Goal: Task Accomplishment & Management: Use online tool/utility

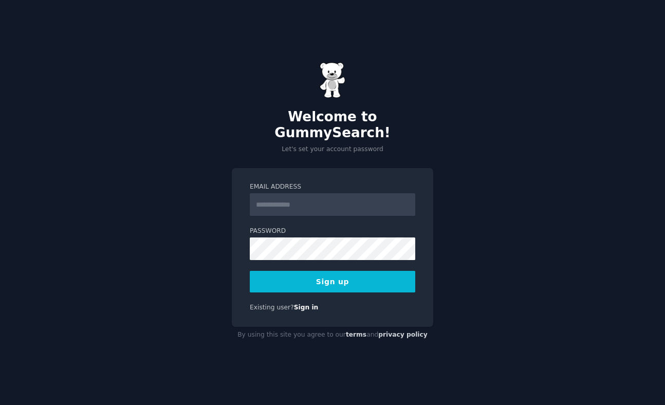
click at [283, 205] on input "Email Address" at bounding box center [333, 204] width 166 height 23
type input "**********"
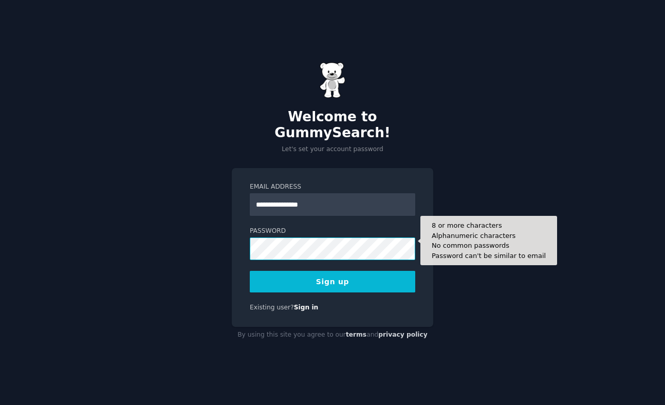
click at [250, 271] on button "Sign up" at bounding box center [333, 282] width 166 height 22
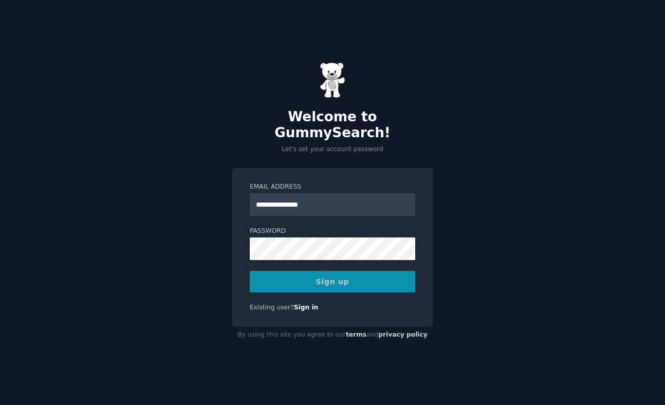
click at [328, 281] on div "Sign up" at bounding box center [333, 282] width 166 height 22
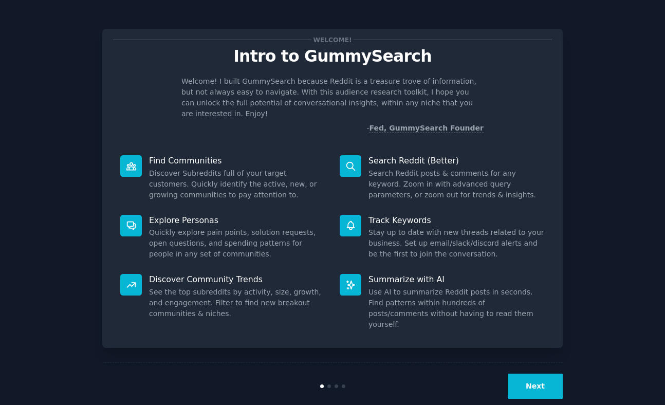
click at [534, 374] on button "Next" at bounding box center [535, 386] width 55 height 25
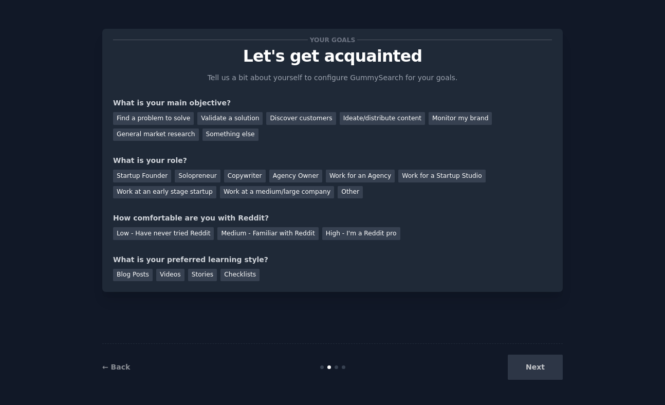
click at [534, 372] on div "Next" at bounding box center [486, 367] width 154 height 25
click at [543, 367] on div "Next" at bounding box center [486, 367] width 154 height 25
click at [159, 115] on div "Find a problem to solve" at bounding box center [153, 118] width 81 height 13
click at [537, 352] on div "← Back Next" at bounding box center [332, 367] width 461 height 47
click at [537, 366] on div "Next" at bounding box center [486, 367] width 154 height 25
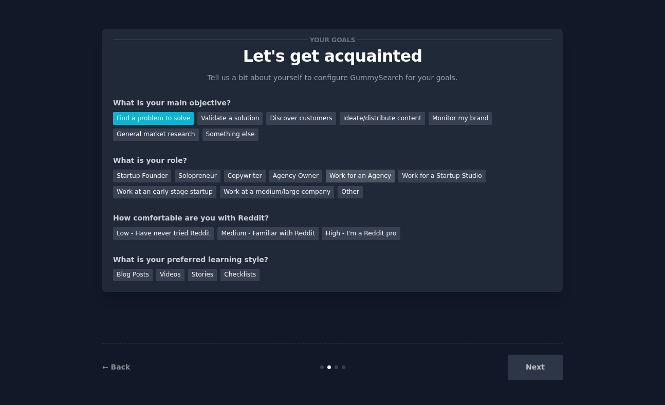
click at [326, 175] on div "Work for an Agency" at bounding box center [360, 176] width 69 height 13
click at [149, 177] on div "Startup Founder" at bounding box center [142, 176] width 58 height 13
click at [155, 199] on div "Your goals Let's get acquainted Tell us a bit about yourself to configure Gummy…" at bounding box center [332, 161] width 439 height 242
click at [338, 190] on div "Other" at bounding box center [350, 192] width 25 height 13
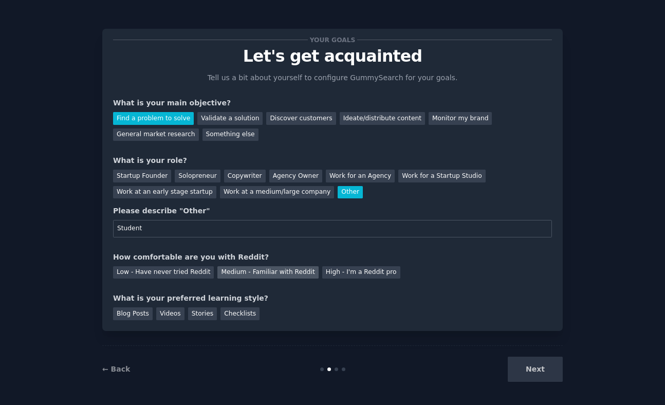
type input "Student"
click at [239, 275] on div "Medium - Familiar with Reddit" at bounding box center [268, 272] width 101 height 13
click at [198, 316] on div "Stories" at bounding box center [202, 314] width 29 height 13
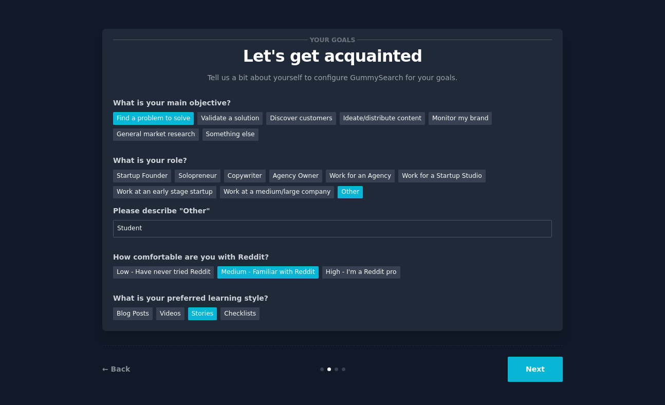
click at [545, 376] on button "Next" at bounding box center [535, 369] width 55 height 25
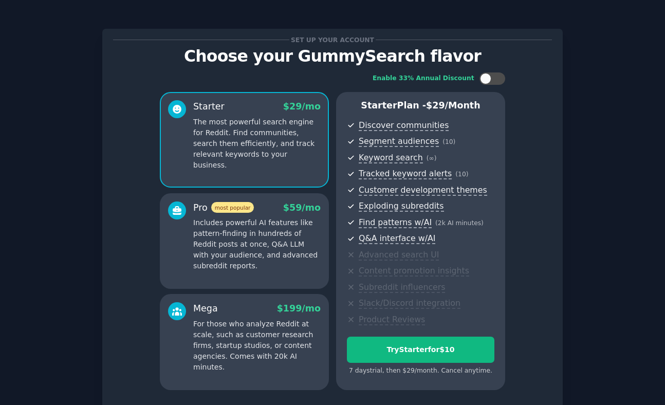
scroll to position [82, 0]
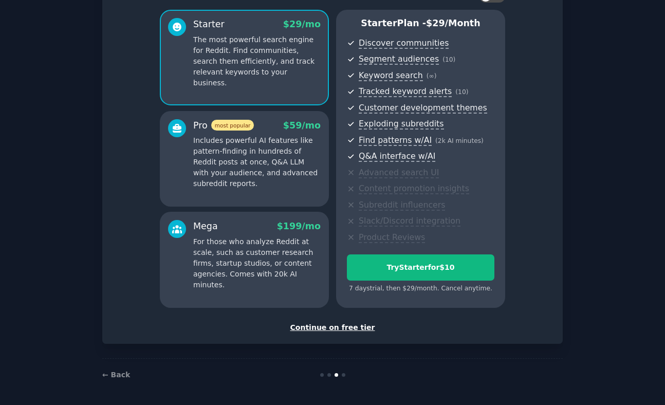
click at [339, 328] on div "Continue on free tier" at bounding box center [332, 327] width 439 height 11
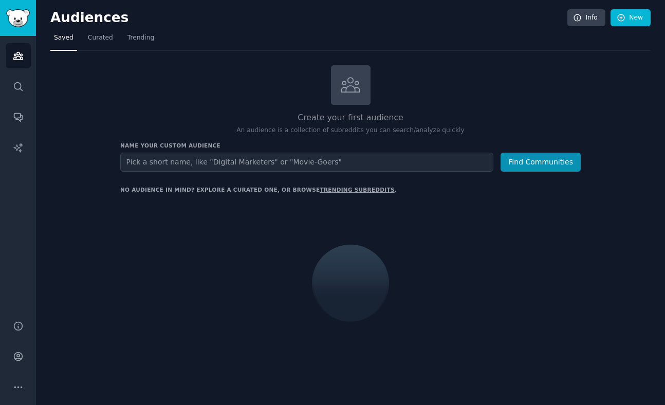
click at [326, 167] on input "text" at bounding box center [306, 162] width 373 height 19
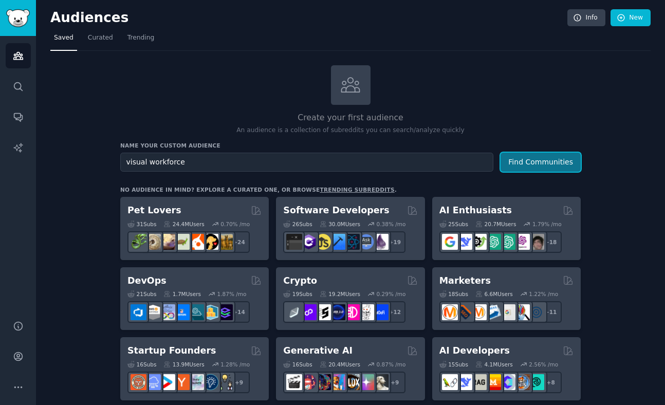
click at [577, 158] on button "Find Communities" at bounding box center [541, 162] width 80 height 19
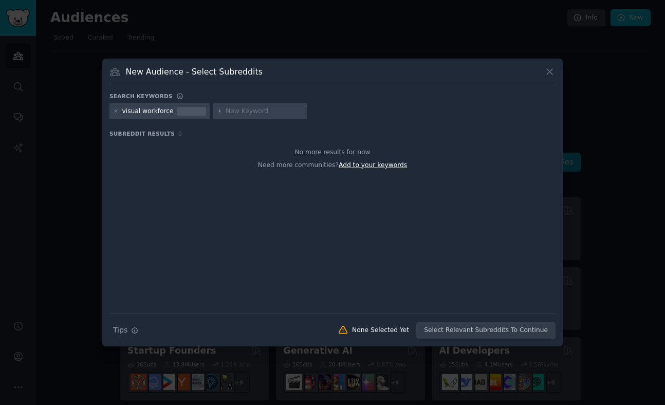
click at [357, 166] on span "Add to your keywords" at bounding box center [373, 164] width 68 height 7
click at [116, 111] on icon at bounding box center [116, 111] width 3 height 3
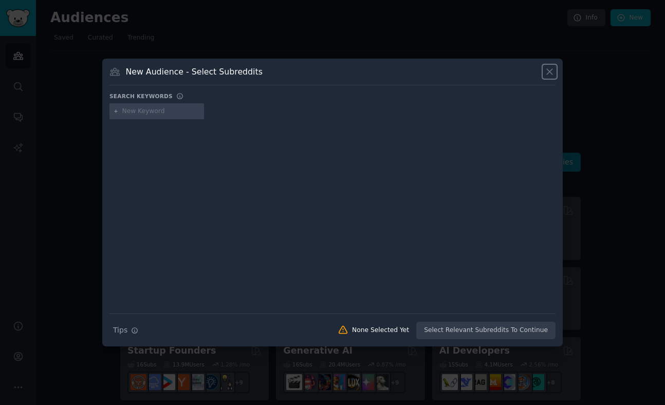
click at [552, 71] on icon at bounding box center [550, 71] width 11 height 11
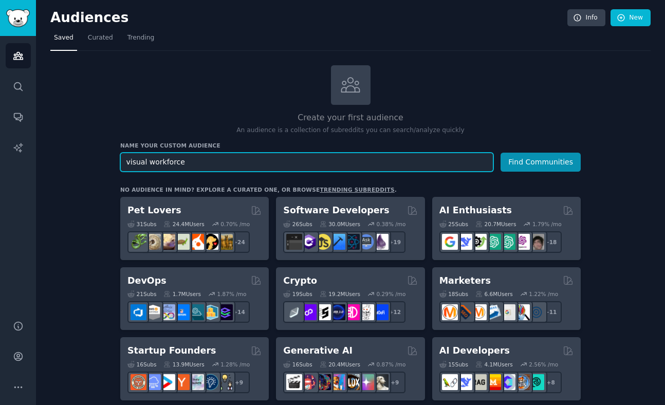
drag, startPoint x: 196, startPoint y: 160, endPoint x: 87, endPoint y: 159, distance: 109.5
type input "j"
type input "hr hire"
click at [501, 153] on button "Find Communities" at bounding box center [541, 162] width 80 height 19
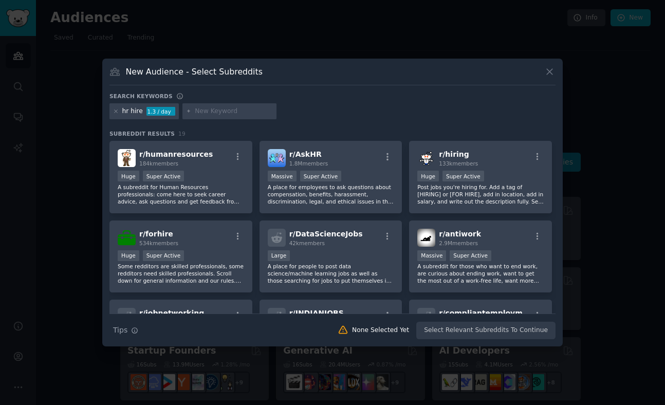
click at [550, 68] on icon at bounding box center [550, 71] width 11 height 11
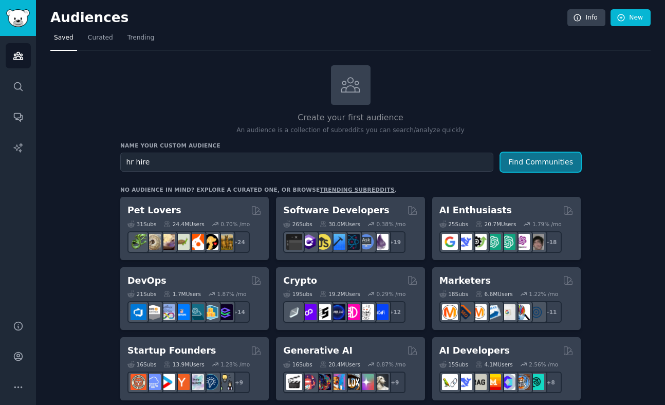
click at [550, 160] on button "Find Communities" at bounding box center [541, 162] width 80 height 19
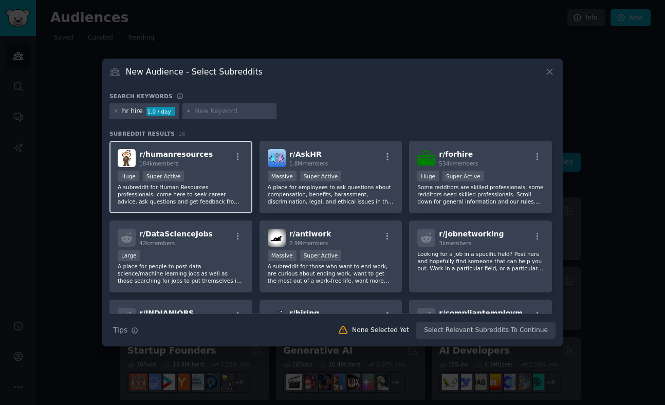
click at [212, 195] on p "A subreddit for Human Resources professionals: come here to seek career advice,…" at bounding box center [181, 195] width 127 height 22
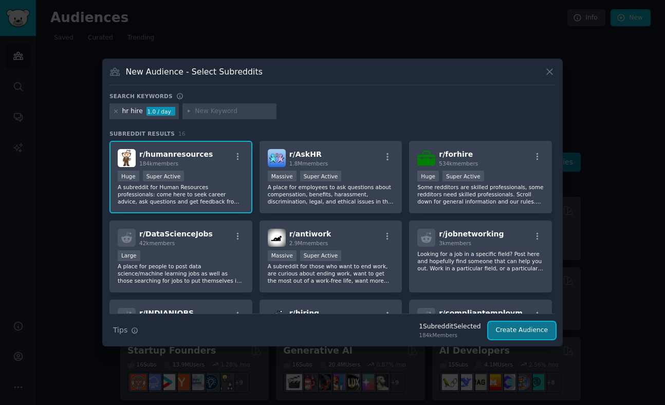
click at [538, 323] on button "Create Audience" at bounding box center [523, 330] width 68 height 17
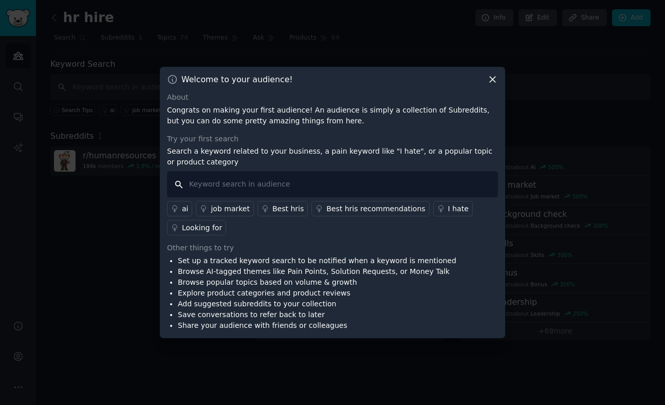
click at [342, 186] on input "text" at bounding box center [332, 184] width 331 height 26
type input "hire"
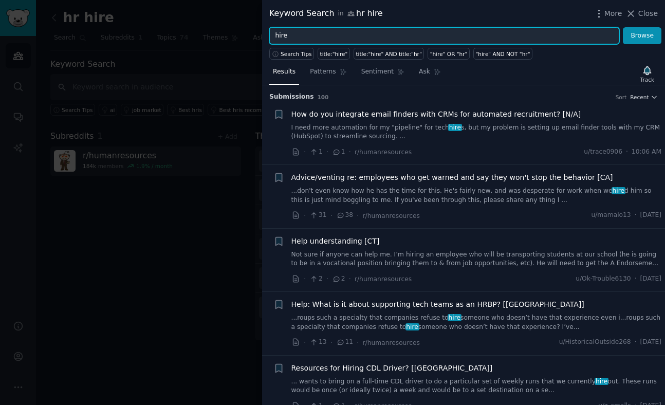
drag, startPoint x: 532, startPoint y: 33, endPoint x: 202, endPoint y: 20, distance: 330.4
click at [202, 20] on div "Keyword Search in hr hire More Close hire Browse Search Tips title:"hire" title…" at bounding box center [332, 202] width 665 height 405
type input "e"
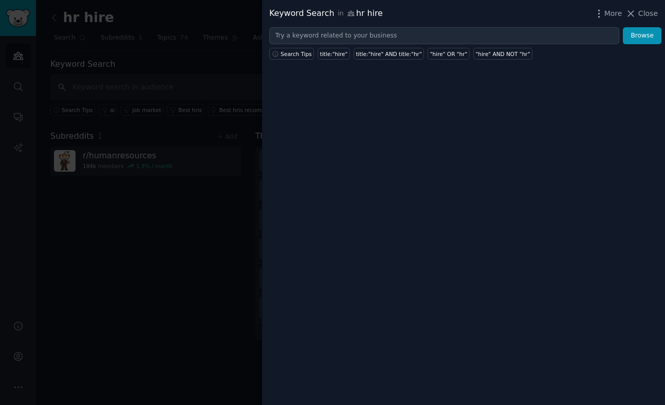
click at [651, 13] on span "Close" at bounding box center [649, 13] width 20 height 11
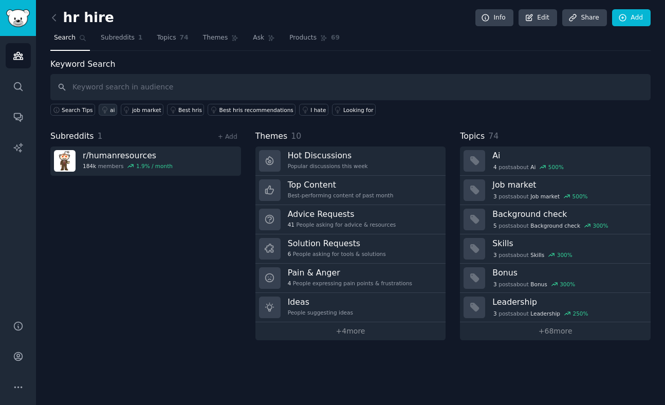
click at [114, 106] on link "ai" at bounding box center [108, 110] width 19 height 12
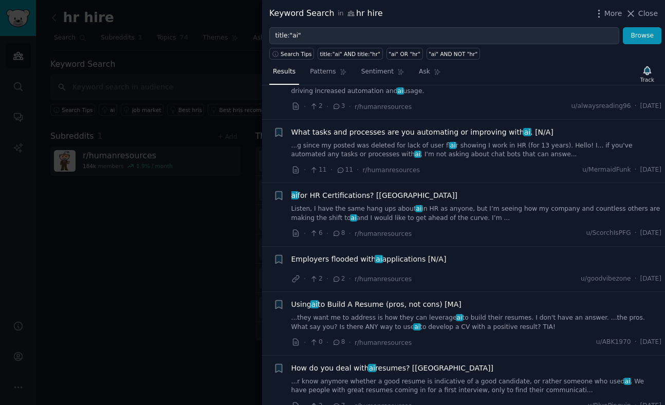
scroll to position [437, 0]
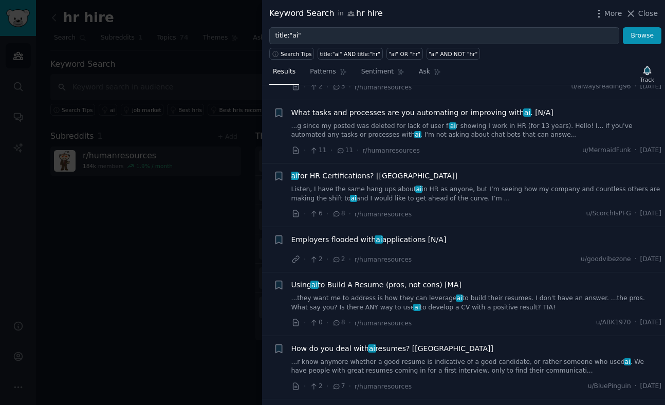
click at [558, 365] on link "...r know anymore whether a good resume is indicative of a good candidate, or r…" at bounding box center [477, 367] width 371 height 18
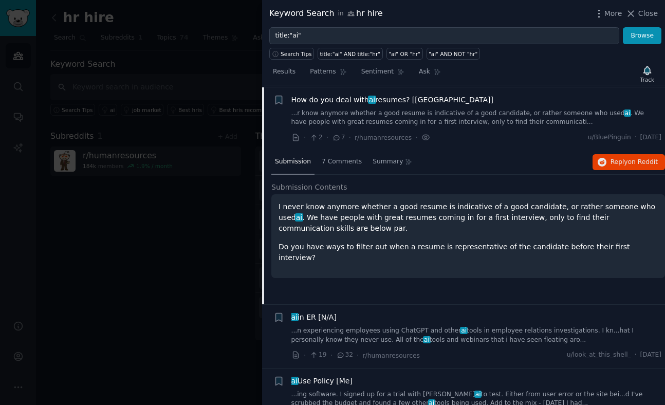
scroll to position [688, 0]
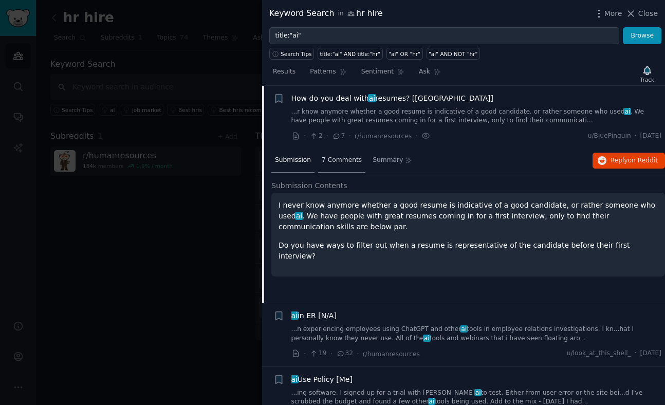
click at [352, 160] on span "7 Comments" at bounding box center [342, 160] width 40 height 9
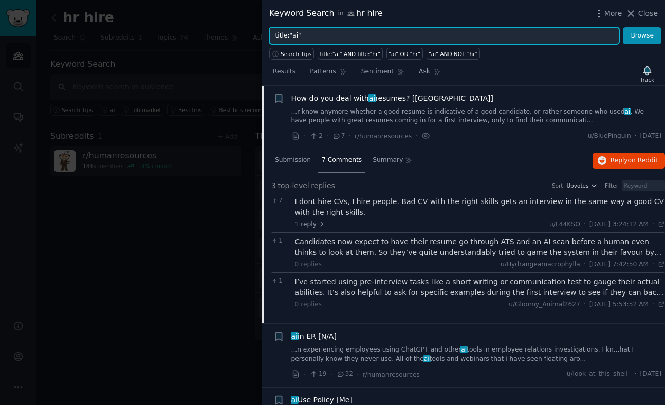
drag, startPoint x: 395, startPoint y: 40, endPoint x: 192, endPoint y: 40, distance: 203.1
click at [192, 40] on div "Keyword Search in hr hire More Close title:"ai" Browse Search Tips title:"ai" A…" at bounding box center [332, 202] width 665 height 405
type input "t"
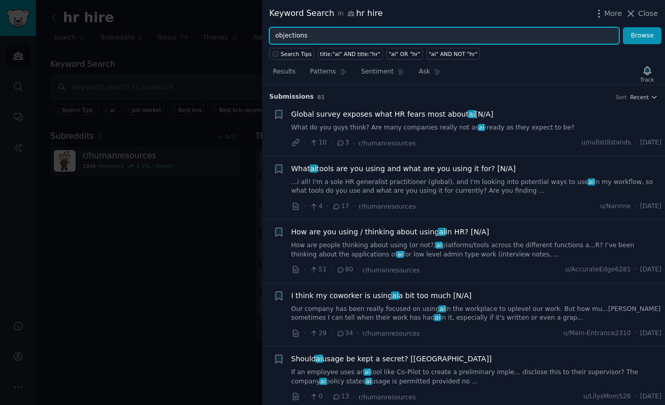
type input "objections"
click at [623, 27] on button "Browse" at bounding box center [642, 35] width 39 height 17
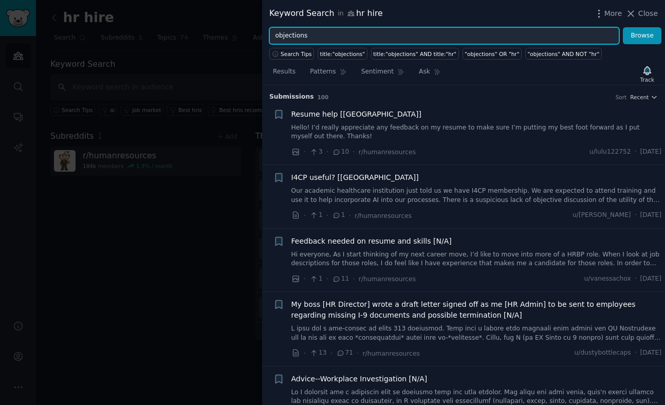
drag, startPoint x: 348, startPoint y: 38, endPoint x: 237, endPoint y: 37, distance: 110.6
click at [237, 37] on div "Keyword Search in hr hire More Close objections Browse Search Tips title:"objec…" at bounding box center [332, 202] width 665 height 405
type input "]"
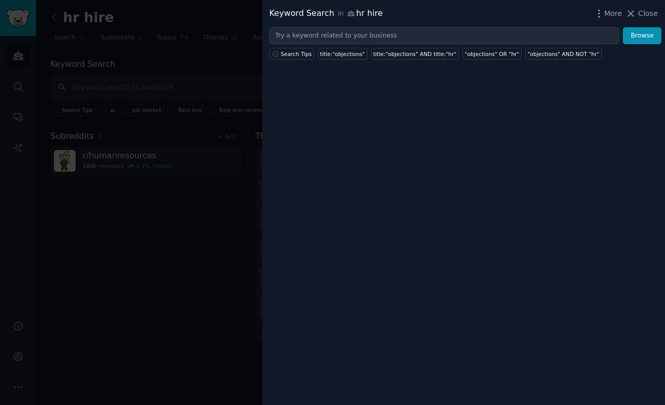
click at [427, 86] on div "Keyword Search in hr hire More Close Browse Search Tips title:"objections" titl…" at bounding box center [463, 202] width 403 height 405
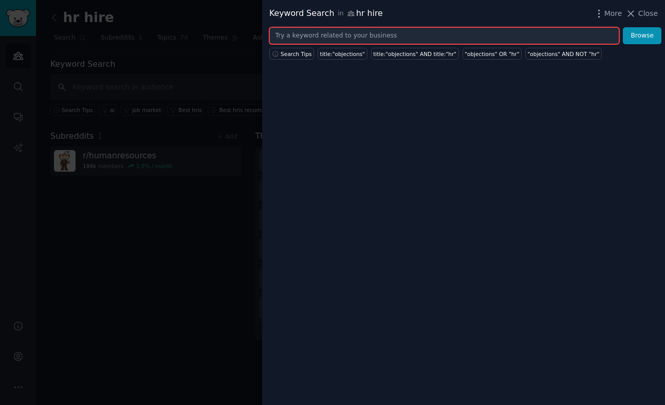
click at [424, 39] on input "text" at bounding box center [444, 35] width 350 height 17
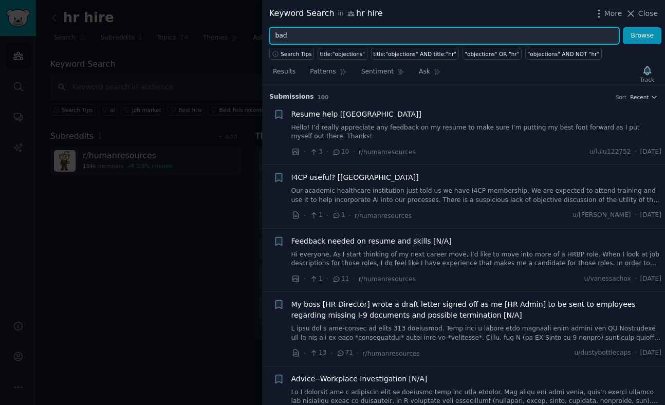
drag, startPoint x: 313, startPoint y: 39, endPoint x: 246, endPoint y: 39, distance: 66.9
click at [247, 39] on div "Keyword Search in hr hire More Close bad Browse Search Tips title:"objections" …" at bounding box center [332, 202] width 665 height 405
paste input "est workforce management tools"
click at [282, 39] on input "best workforce management tools" at bounding box center [444, 35] width 350 height 17
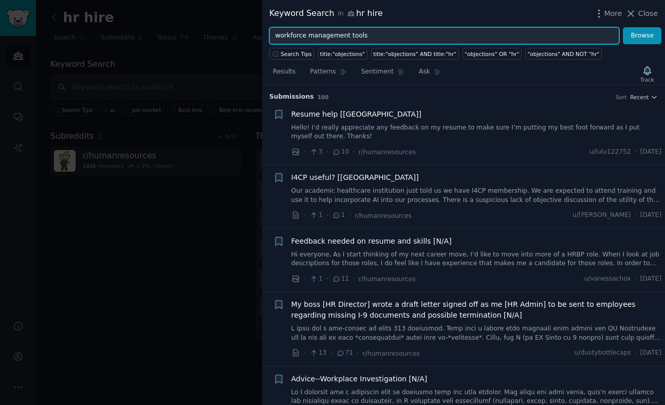
type input "workforce management tools"
click at [623, 27] on button "Browse" at bounding box center [642, 35] width 39 height 17
